Goal: Find specific page/section: Find specific page/section

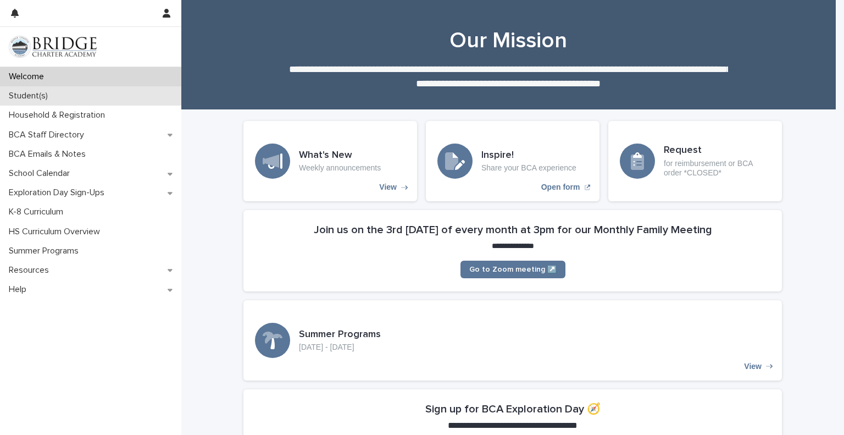
click at [58, 94] on div "Student(s)" at bounding box center [90, 95] width 181 height 19
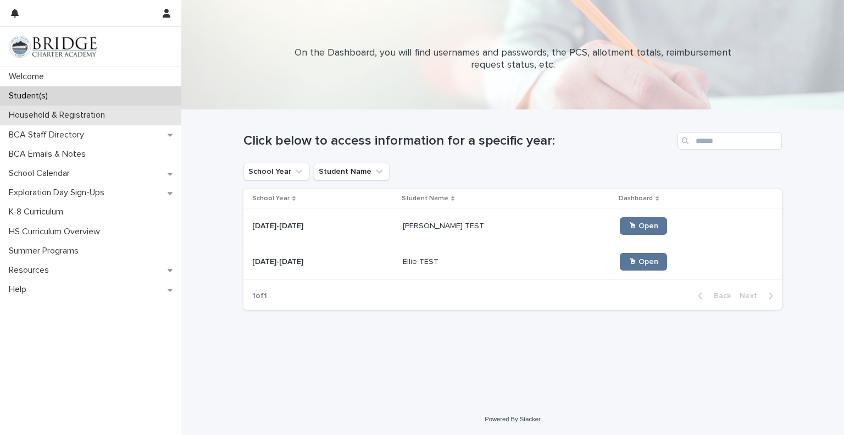
click at [80, 114] on p "Household & Registration" at bounding box center [58, 115] width 109 height 10
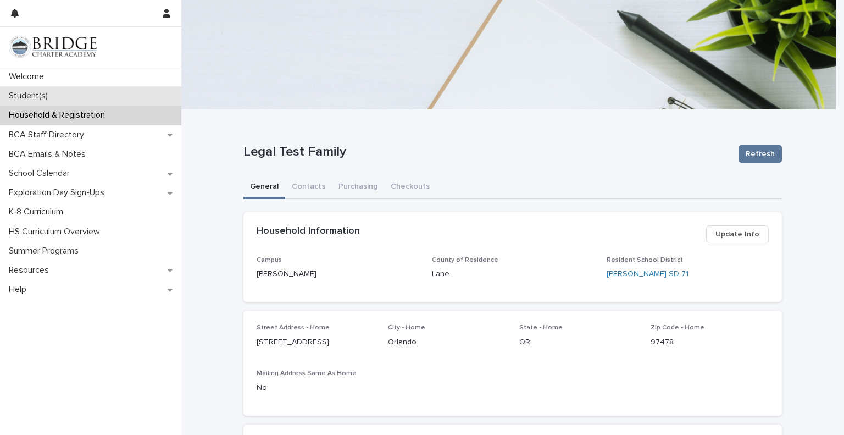
click at [67, 100] on div "Student(s)" at bounding box center [90, 95] width 181 height 19
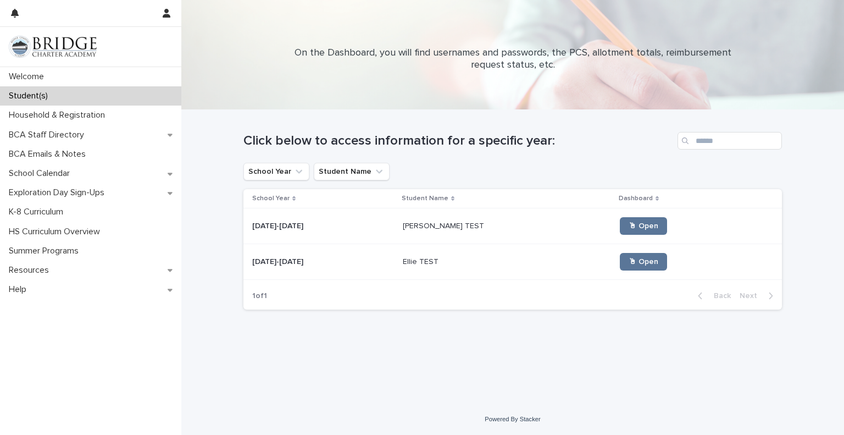
click at [40, 96] on p "Student(s)" at bounding box center [30, 96] width 52 height 10
